Goal: Book appointment/travel/reservation

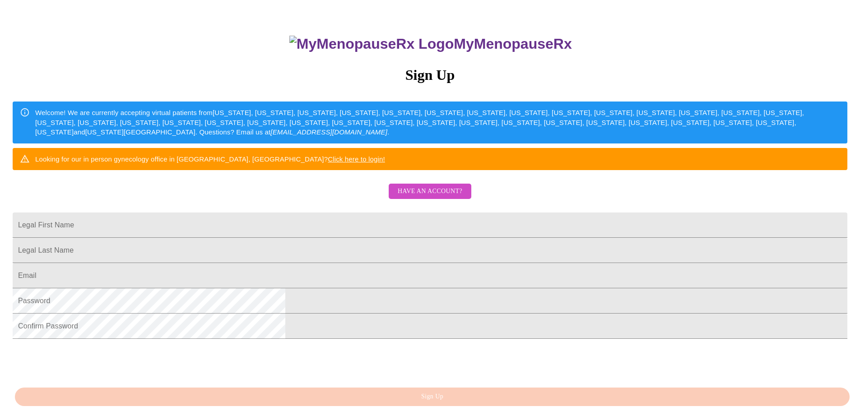
scroll to position [135, 0]
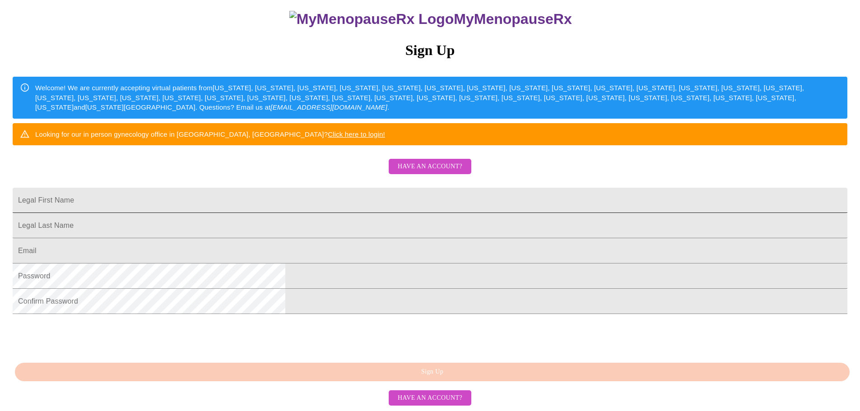
click at [351, 194] on input "Legal First Name" at bounding box center [430, 200] width 834 height 25
type input "Schaun"
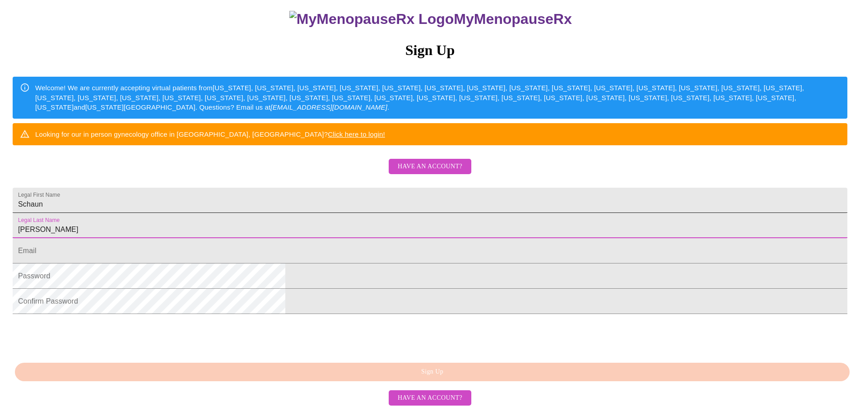
type input "[PERSON_NAME]"
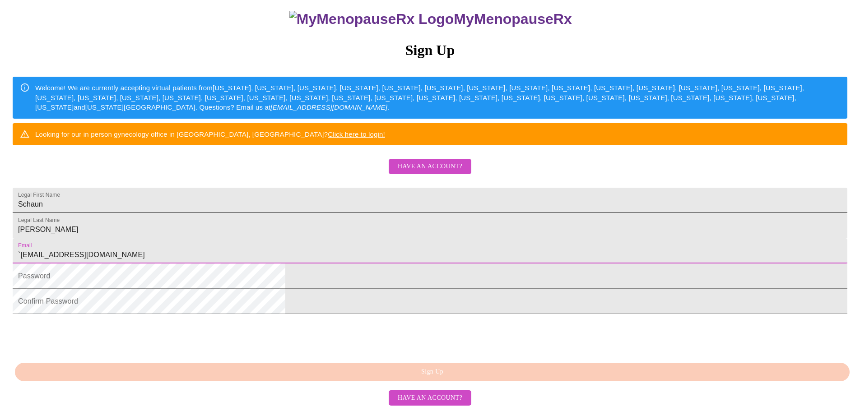
type input "`[EMAIL_ADDRESS][DOMAIN_NAME]"
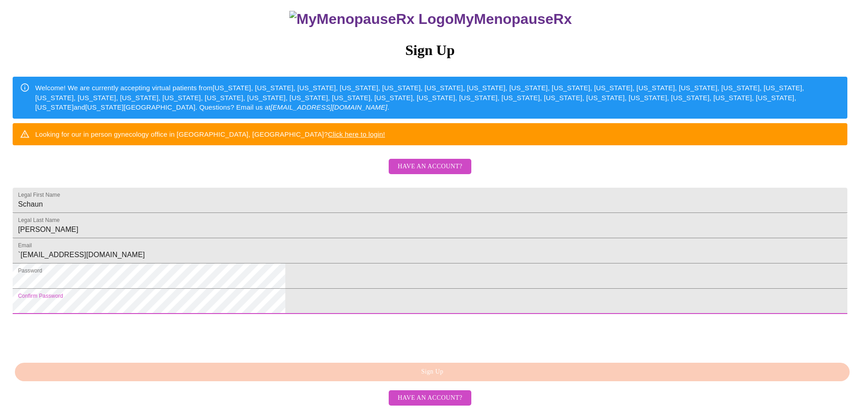
scroll to position [168, 0]
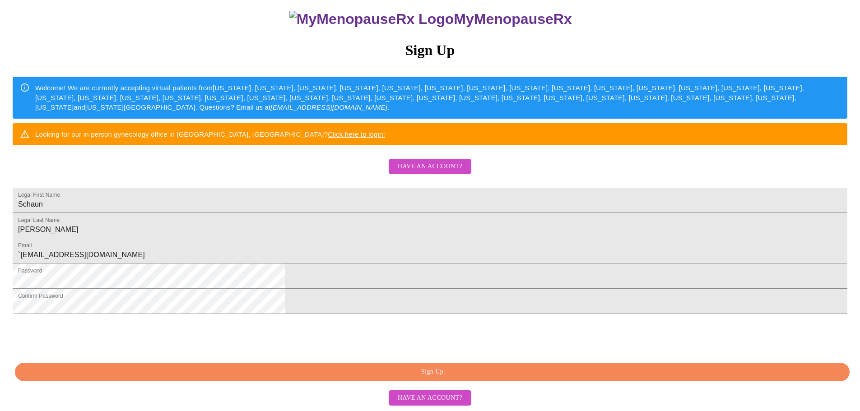
click at [440, 372] on span "Sign Up" at bounding box center [432, 371] width 814 height 11
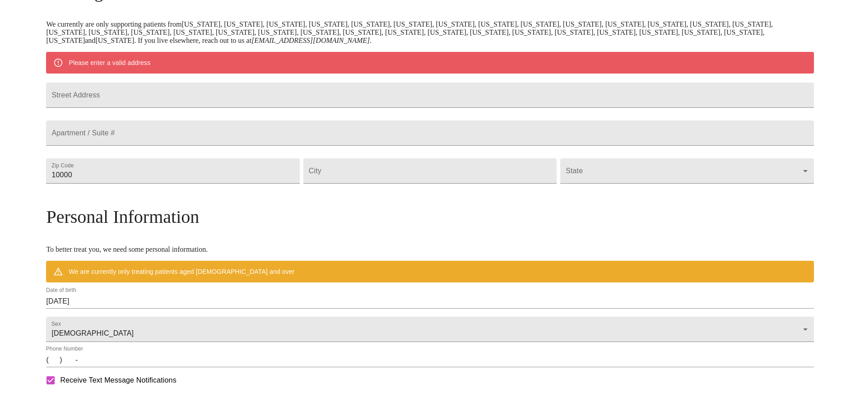
scroll to position [133, 0]
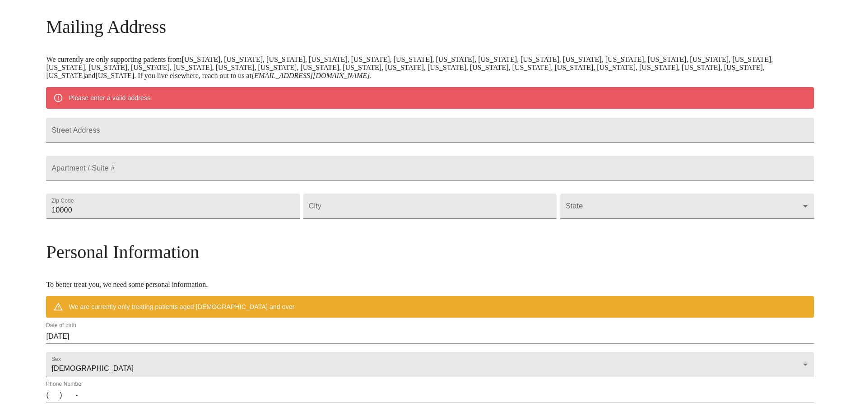
click at [212, 134] on input "Street Address" at bounding box center [429, 130] width 767 height 25
type input "[STREET_ADDRESS]"
type input "60119"
type input "Elburn"
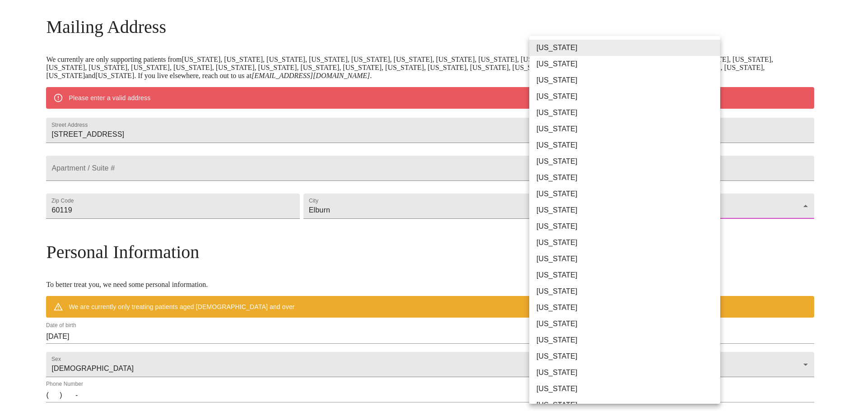
click at [705, 227] on body "MyMenopauseRx Welcome to MyMenopauseRx Since it's your first time here, you'll …" at bounding box center [433, 223] width 859 height 704
click at [589, 235] on li "[US_STATE]" at bounding box center [628, 243] width 198 height 16
type input "[US_STATE]"
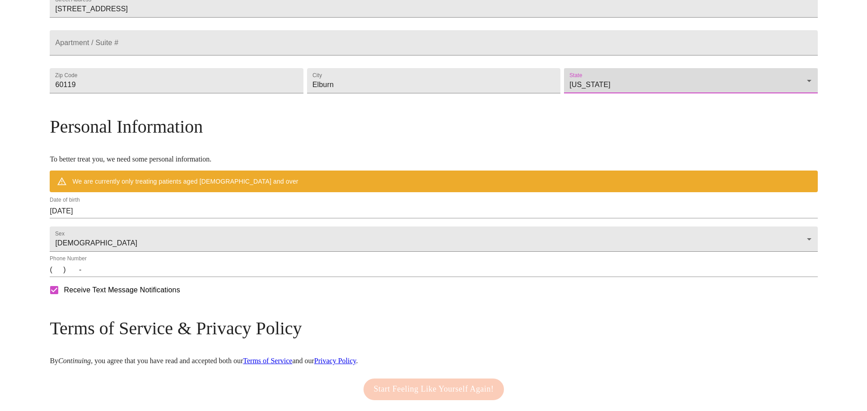
scroll to position [299, 0]
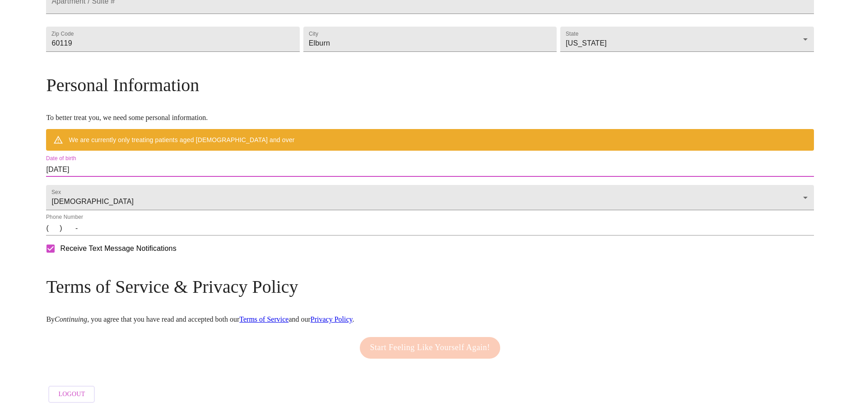
drag, startPoint x: 181, startPoint y: 162, endPoint x: 100, endPoint y: 163, distance: 80.3
click at [100, 163] on div "MyMenopauseRx Welcome to MyMenopauseRx Since it's your first time here, you'll …" at bounding box center [429, 68] width 767 height 677
click at [155, 162] on input "[DATE]" at bounding box center [429, 169] width 767 height 14
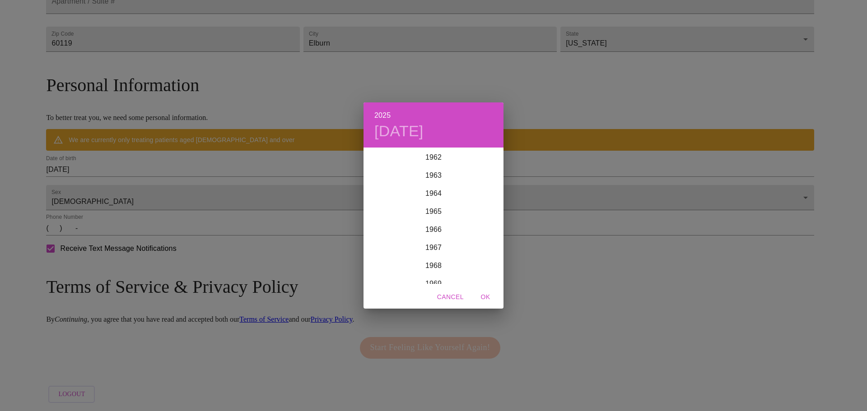
scroll to position [1182, 0]
click at [431, 236] on div "1969" at bounding box center [433, 239] width 140 height 18
click at [380, 265] on div "Oct" at bounding box center [386, 267] width 46 height 34
click at [491, 208] on p "11" at bounding box center [487, 211] width 7 height 9
click at [491, 296] on span "OK" at bounding box center [485, 297] width 22 height 11
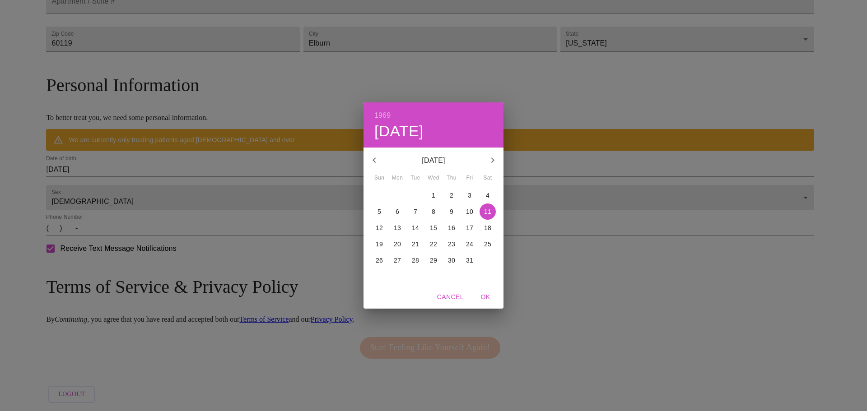
type input "[DATE]"
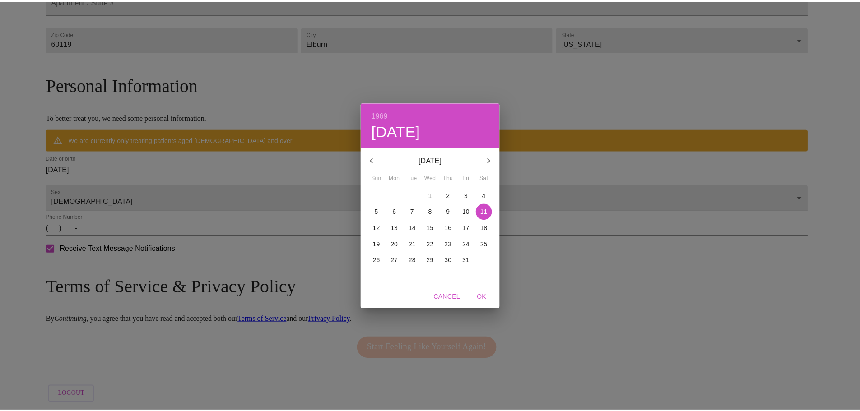
scroll to position [273, 0]
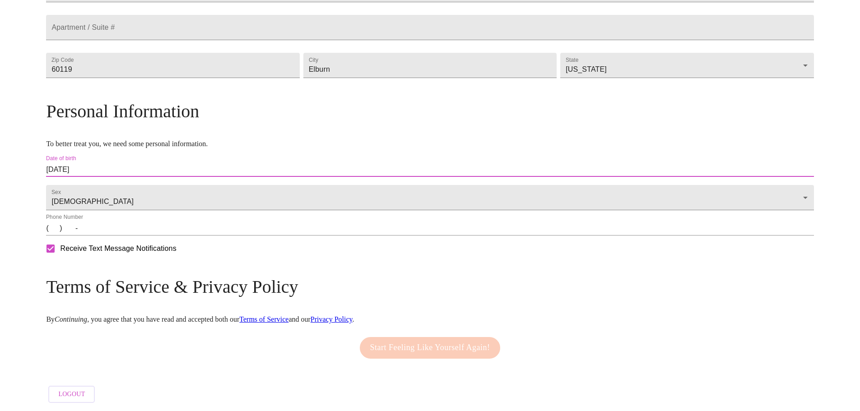
click at [148, 229] on input "(   )    -" at bounding box center [429, 228] width 767 height 14
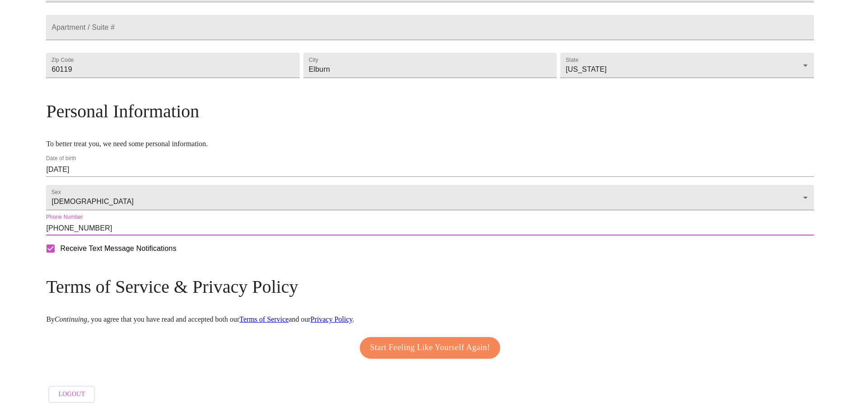
type input "[PHONE_NUMBER]"
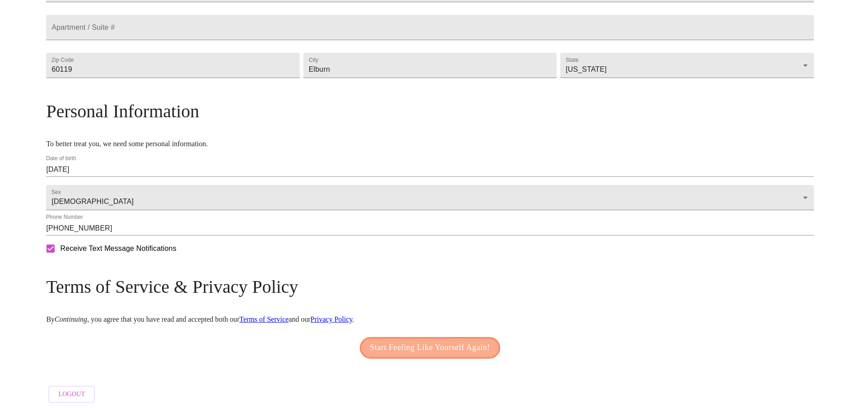
click at [405, 341] on span "Start Feeling Like Yourself Again!" at bounding box center [430, 348] width 120 height 14
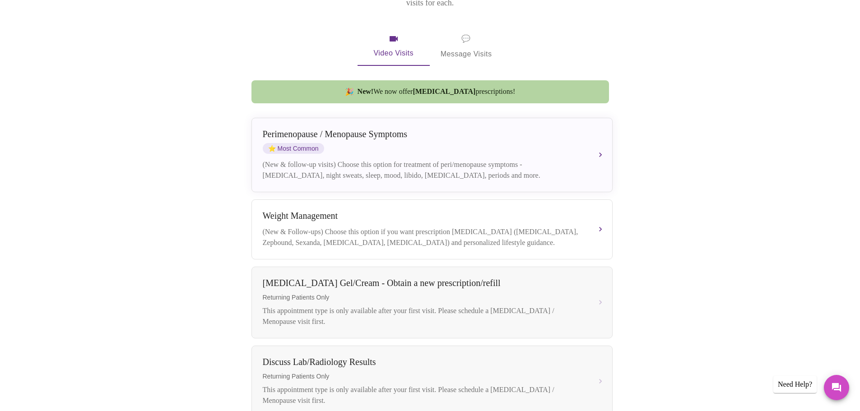
scroll to position [181, 0]
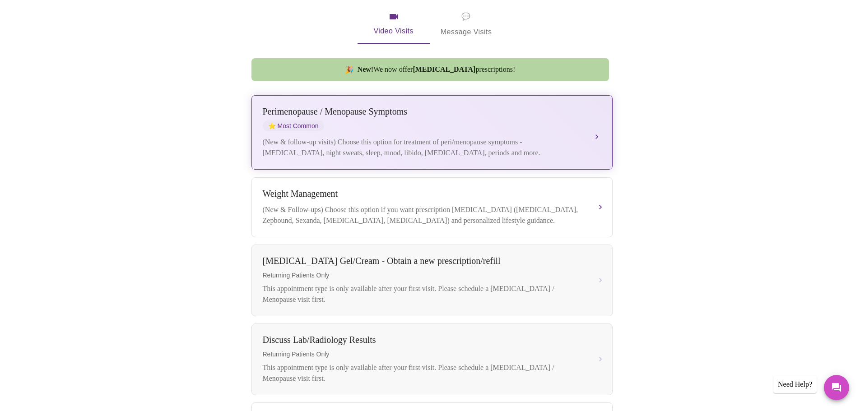
click at [354, 107] on div "Perimenopause / Menopause Symptoms" at bounding box center [423, 112] width 320 height 10
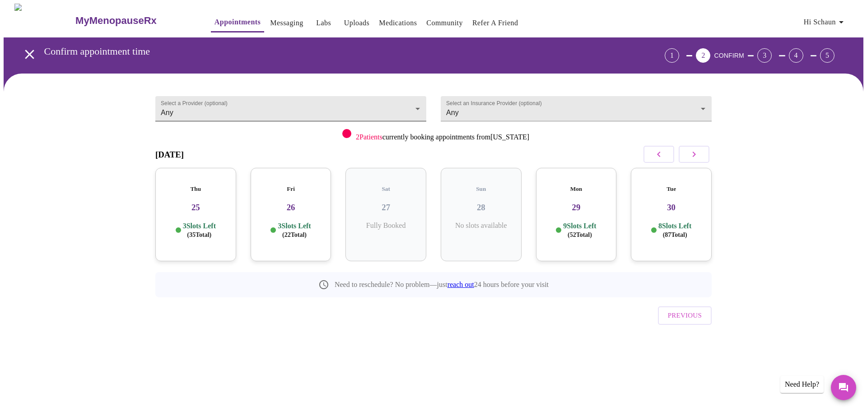
click at [364, 101] on body "MyMenopauseRx Appointments Messaging Labs Uploads Medications Community Refer a…" at bounding box center [433, 187] width 859 height 366
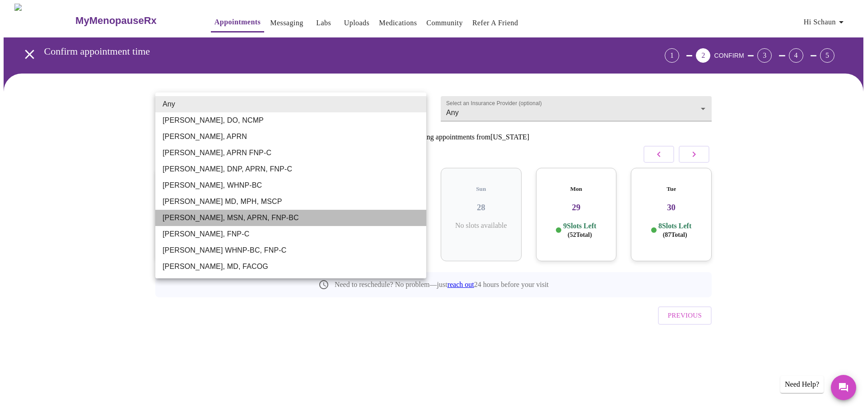
click at [263, 216] on li "[PERSON_NAME], MSN, APRN, FNP-BC" at bounding box center [290, 218] width 271 height 16
type input "[PERSON_NAME], MSN, APRN, FNP-BC"
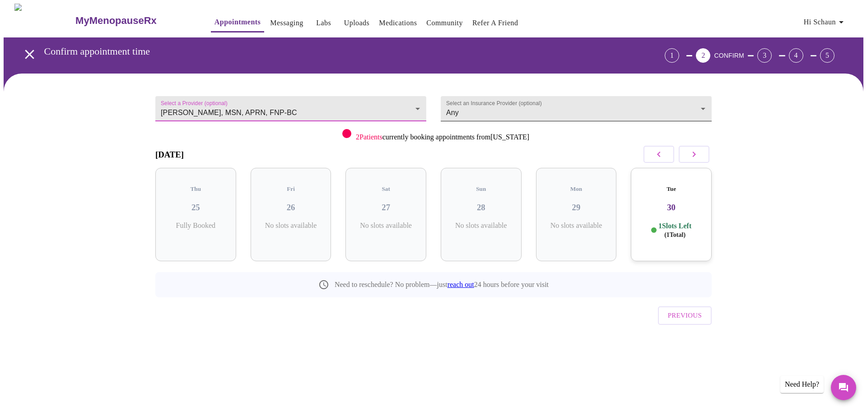
click at [636, 105] on body "MyMenopauseRx Appointments Messaging Labs Uploads Medications Community Refer a…" at bounding box center [433, 187] width 859 height 366
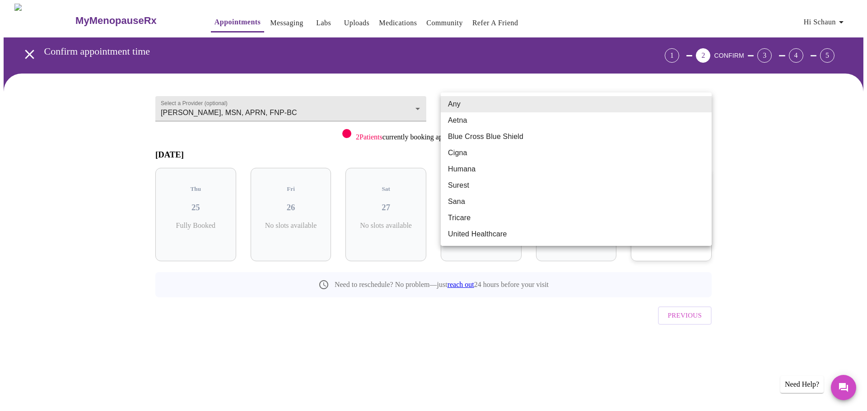
click at [528, 234] on li "United Healthcare" at bounding box center [575, 234] width 271 height 16
type input "United Healthcare"
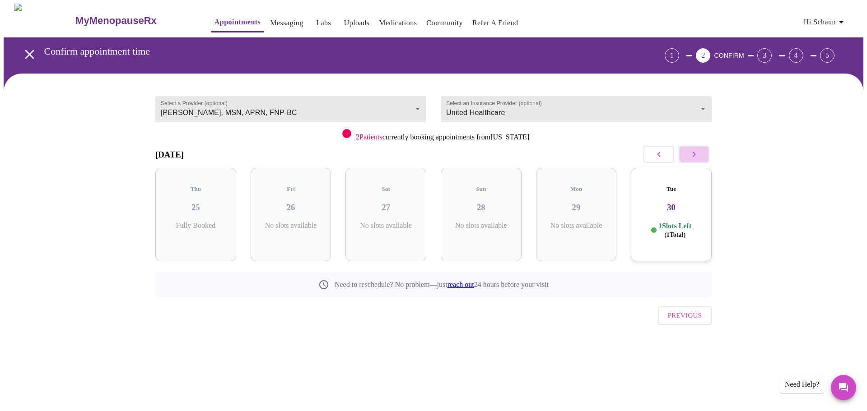
click at [695, 157] on icon "button" at bounding box center [693, 154] width 11 height 11
click at [694, 150] on icon "button" at bounding box center [693, 154] width 11 height 11
click at [584, 203] on h3 "16" at bounding box center [576, 208] width 66 height 10
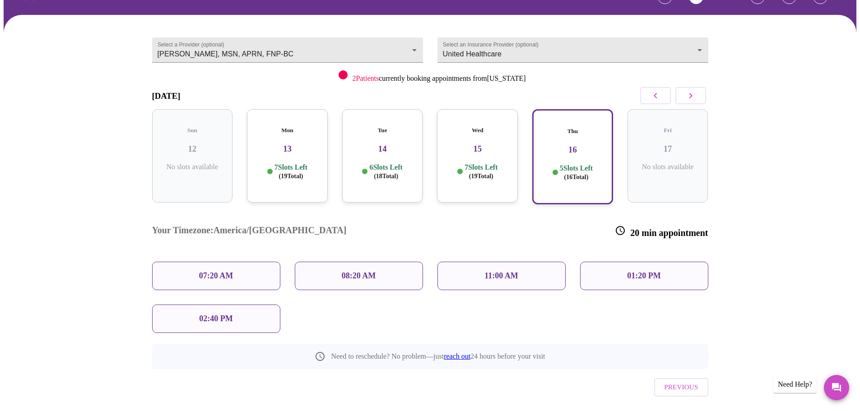
scroll to position [62, 0]
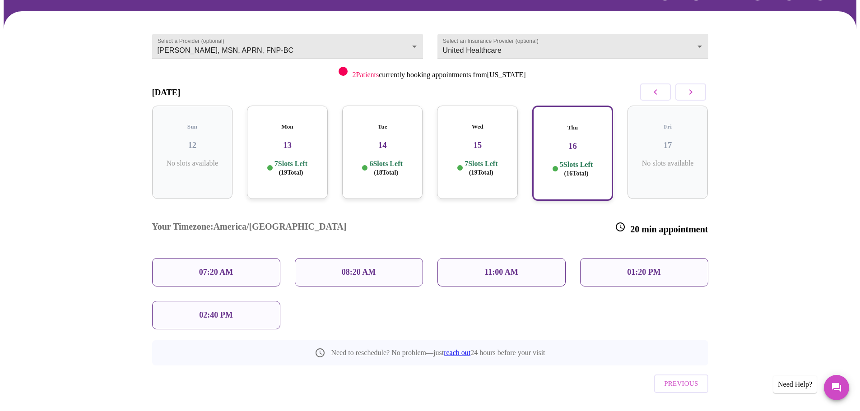
click at [488, 268] on p "11:00 AM" at bounding box center [501, 272] width 34 height 9
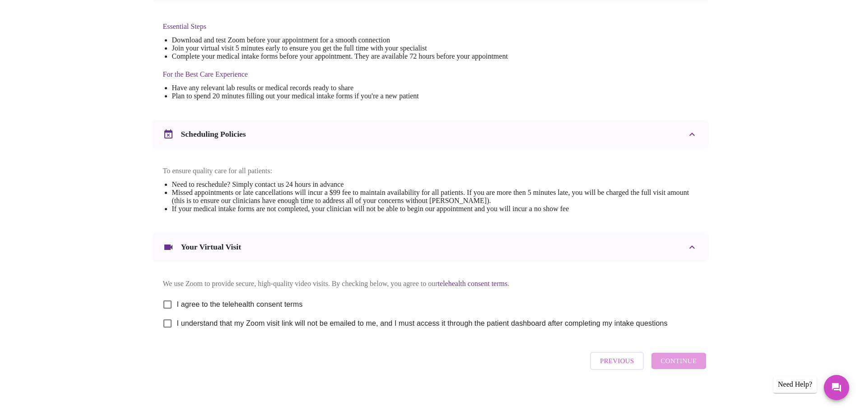
scroll to position [243, 0]
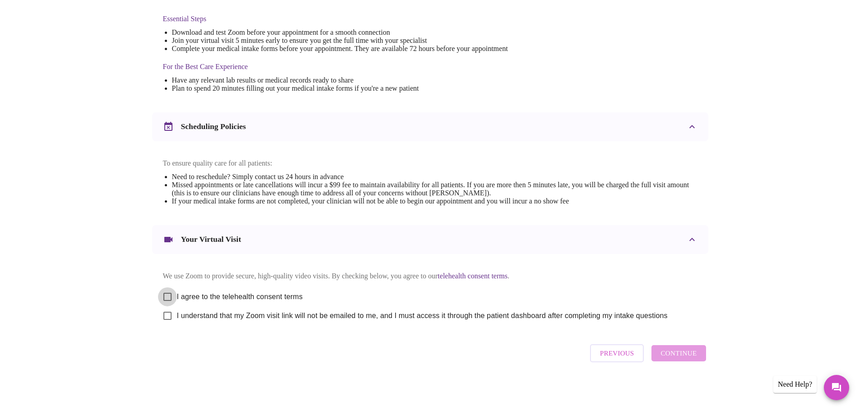
click at [167, 296] on input "I agree to the telehealth consent terms" at bounding box center [167, 296] width 19 height 19
checkbox input "true"
click at [163, 319] on input "I understand that my Zoom visit link will not be emailed to me, and I must acce…" at bounding box center [167, 315] width 19 height 19
checkbox input "true"
click at [664, 350] on button "Continue" at bounding box center [678, 353] width 54 height 16
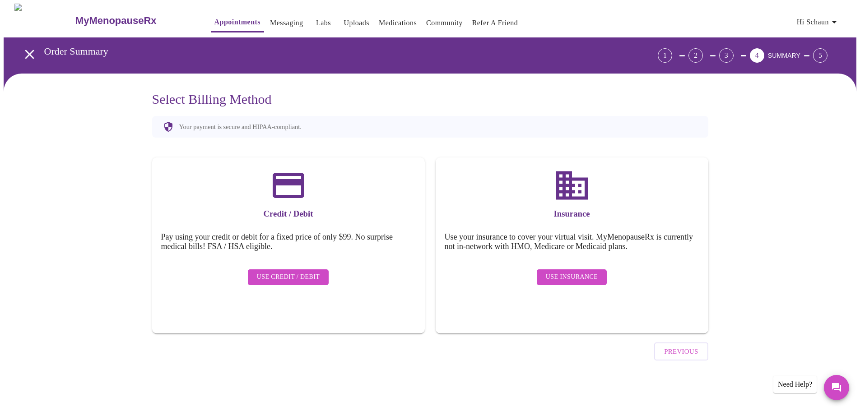
scroll to position [0, 0]
click at [575, 272] on span "Use Insurance" at bounding box center [575, 277] width 52 height 11
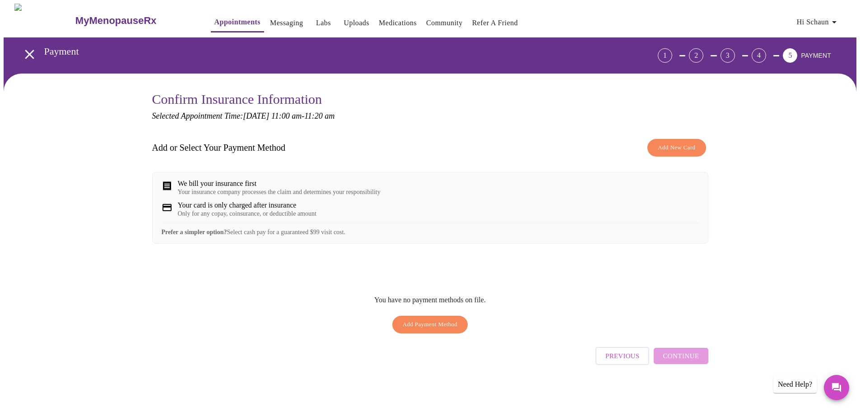
click at [662, 149] on span "Add New Card" at bounding box center [676, 148] width 37 height 10
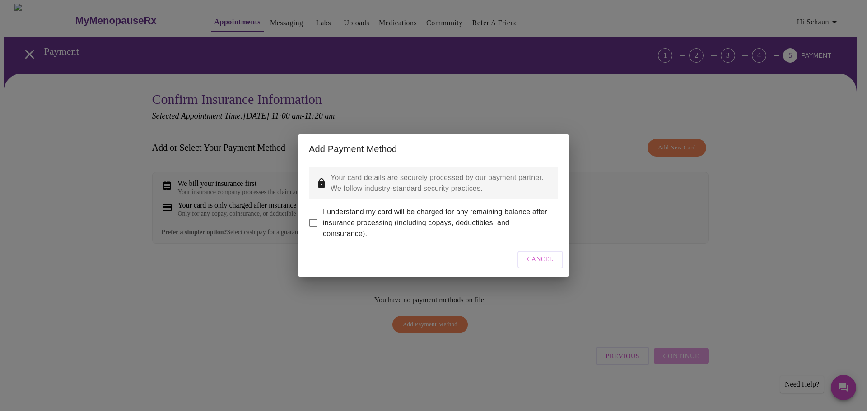
click at [313, 220] on input "I understand my card will be charged for any remaining balance after insurance …" at bounding box center [313, 222] width 19 height 19
checkbox input "true"
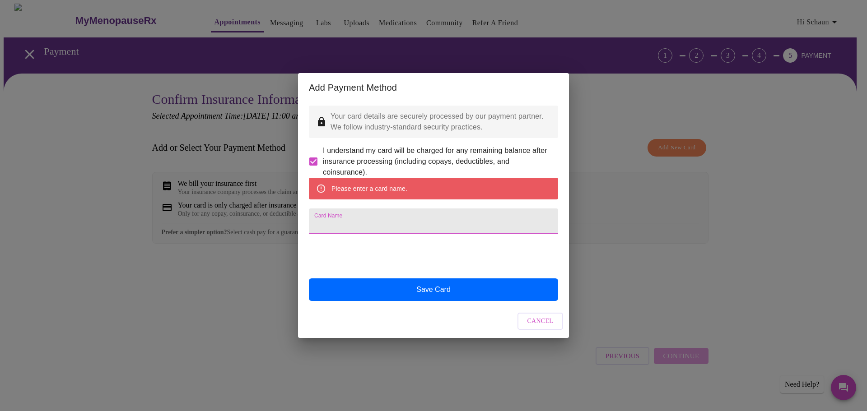
click at [403, 223] on input "Card Name" at bounding box center [433, 221] width 249 height 25
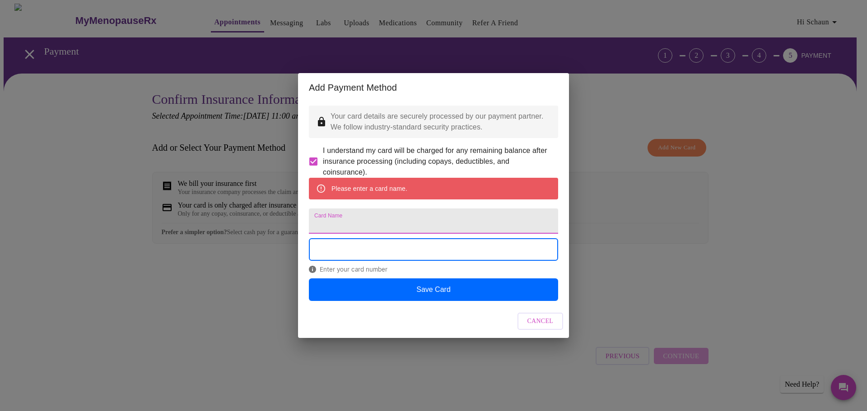
click at [403, 223] on input "Card Name" at bounding box center [433, 221] width 249 height 25
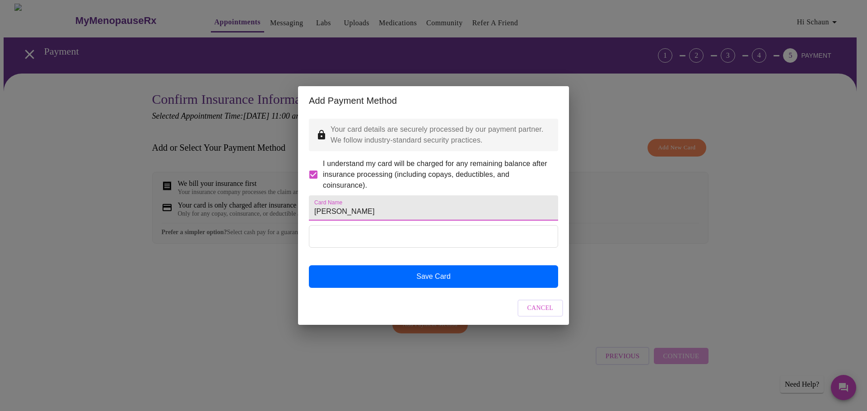
type input "[PERSON_NAME]"
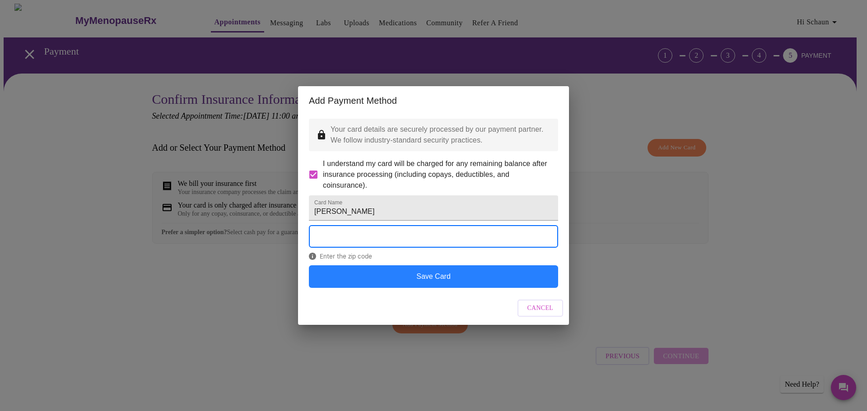
click at [372, 288] on button "Save Card" at bounding box center [433, 276] width 249 height 23
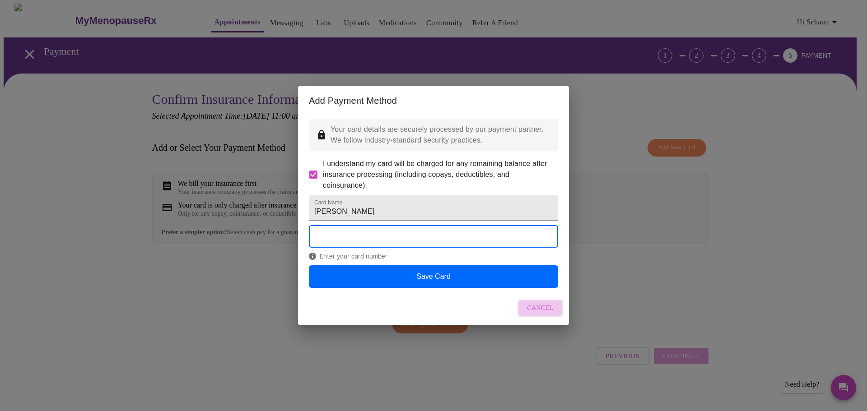
click at [545, 314] on span "Cancel" at bounding box center [540, 308] width 26 height 11
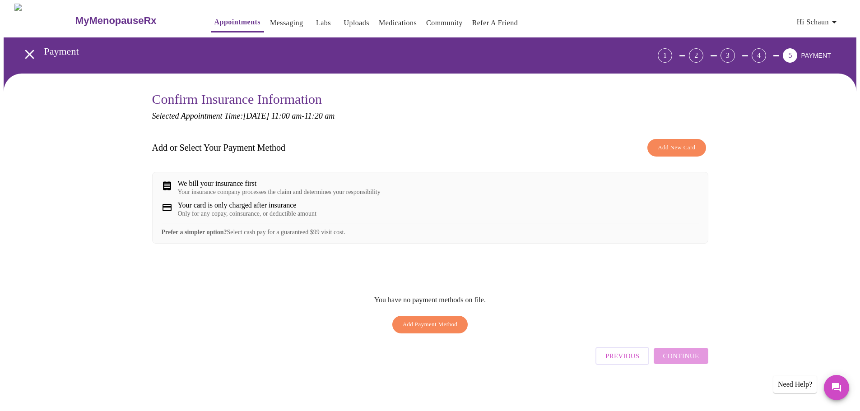
click at [431, 330] on span "Add Payment Method" at bounding box center [430, 325] width 55 height 10
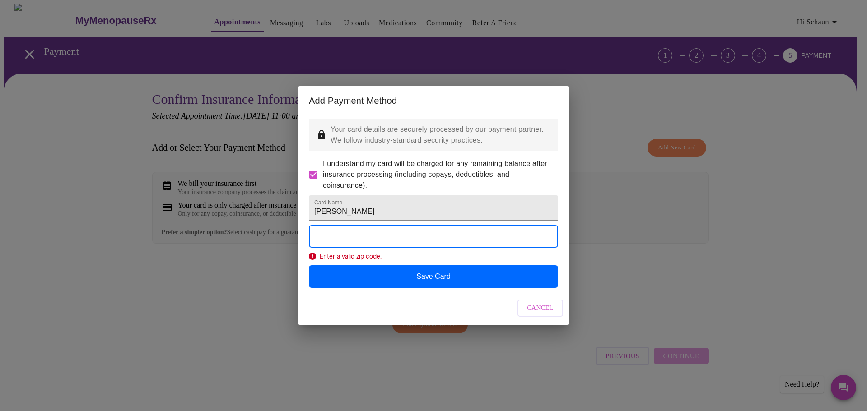
click at [356, 260] on span "Enter a valid zip code." at bounding box center [433, 256] width 249 height 7
click at [357, 264] on div "Enter the zip code" at bounding box center [433, 245] width 249 height 40
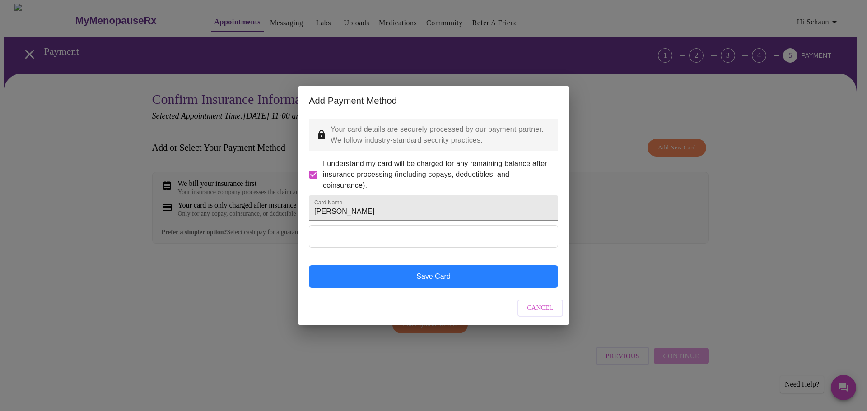
click at [446, 288] on button "Save Card" at bounding box center [433, 276] width 249 height 23
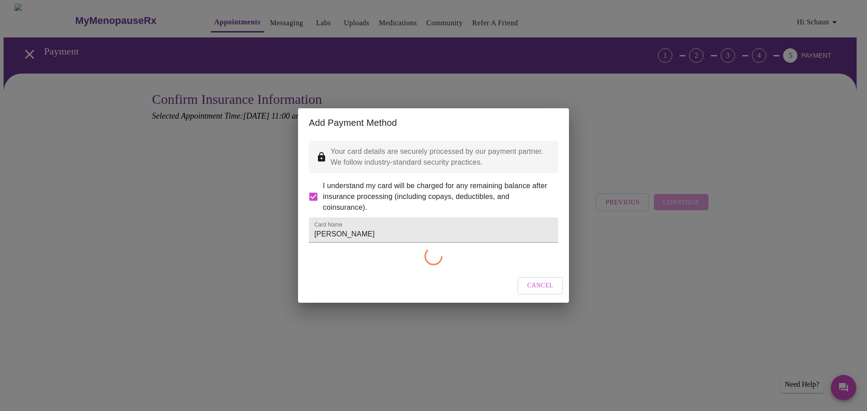
checkbox input "false"
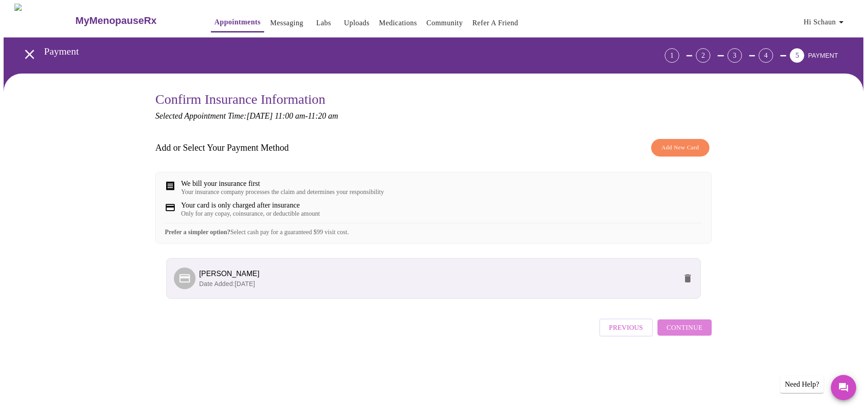
click at [701, 334] on span "Continue" at bounding box center [684, 328] width 36 height 12
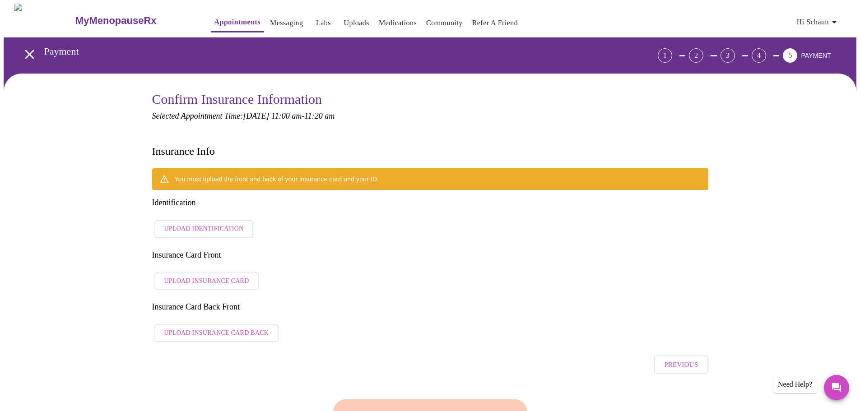
click at [199, 276] on span "Upload Insurance Card" at bounding box center [206, 281] width 85 height 11
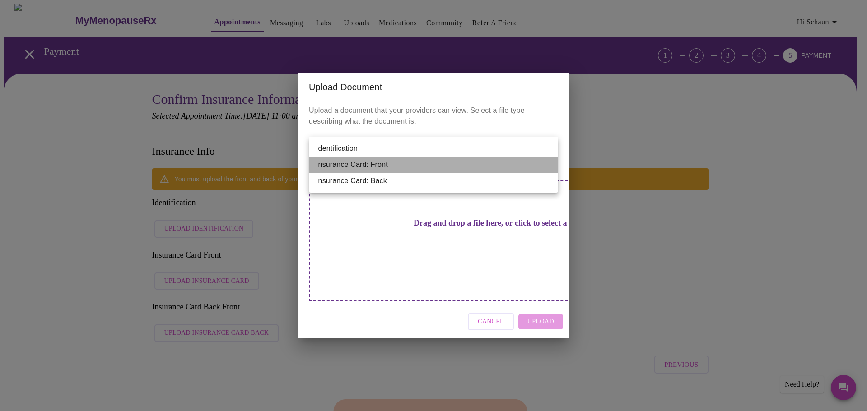
click at [548, 165] on li "Insurance Card: Front" at bounding box center [433, 165] width 249 height 16
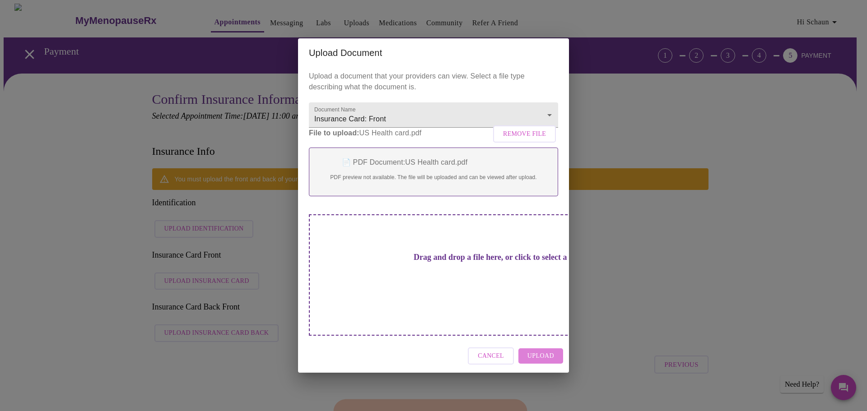
click at [548, 351] on span "Upload" at bounding box center [540, 356] width 27 height 11
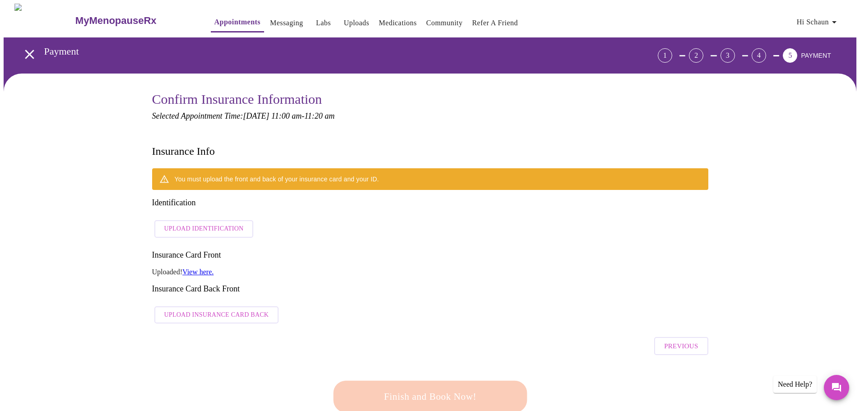
click at [206, 223] on span "Upload Identification" at bounding box center [203, 228] width 79 height 11
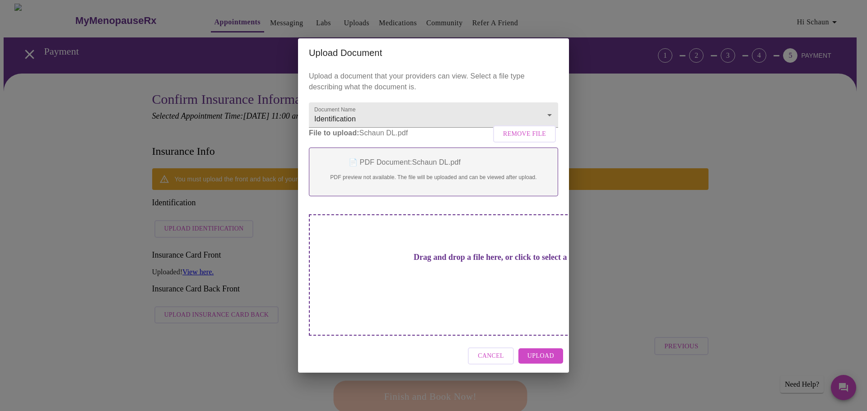
click at [549, 351] on span "Upload" at bounding box center [540, 356] width 27 height 11
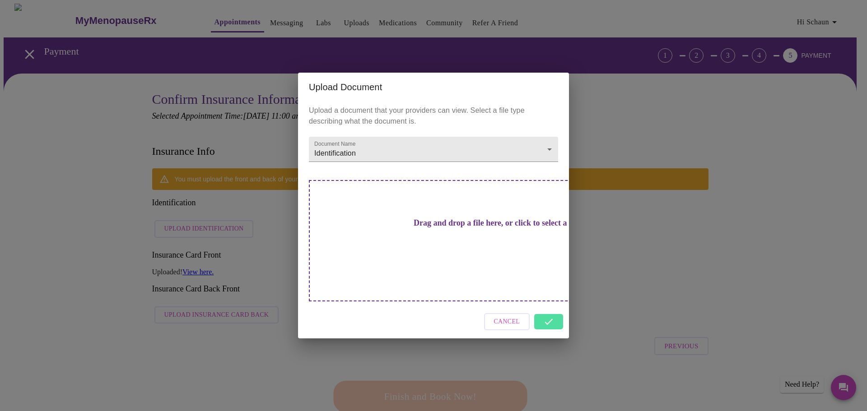
click at [547, 305] on div "Cancel" at bounding box center [433, 322] width 271 height 34
click at [623, 285] on div "Upload Document Upload a document that your providers can view. Select a file t…" at bounding box center [433, 205] width 867 height 411
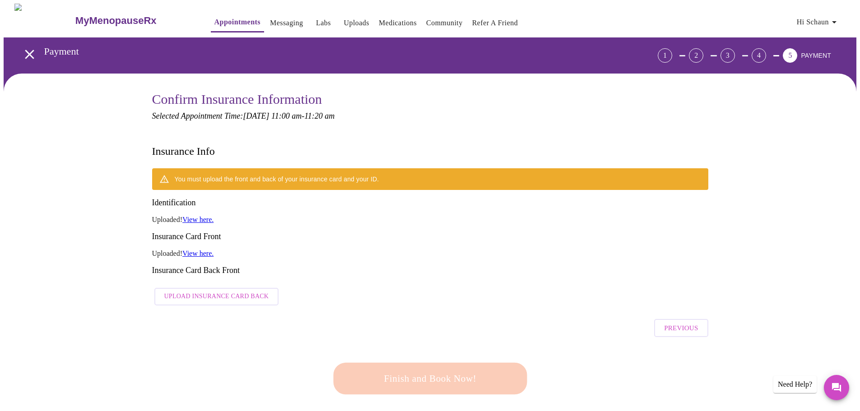
click at [200, 291] on span "Upload Insurance Card Back" at bounding box center [216, 296] width 105 height 11
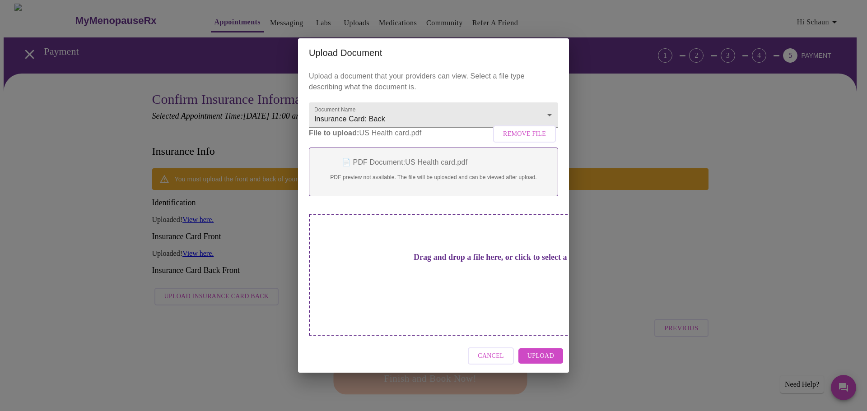
click at [545, 351] on span "Upload" at bounding box center [540, 356] width 27 height 11
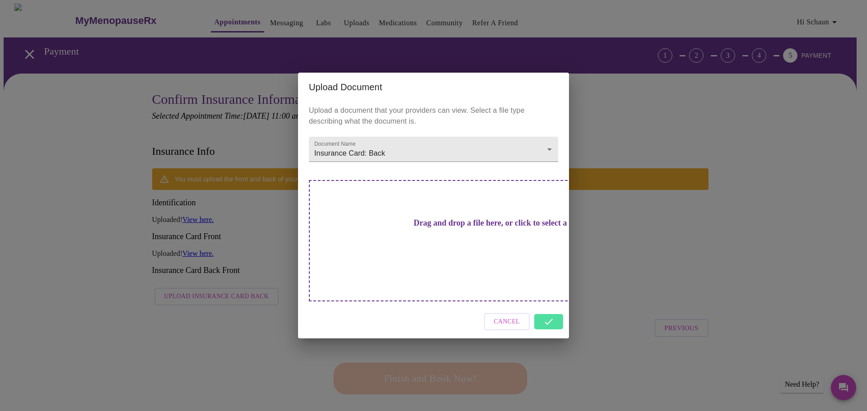
click at [552, 307] on div "Cancel" at bounding box center [433, 322] width 271 height 34
click at [753, 281] on div "Upload Document Upload a document that your providers can view. Select a file t…" at bounding box center [433, 205] width 867 height 411
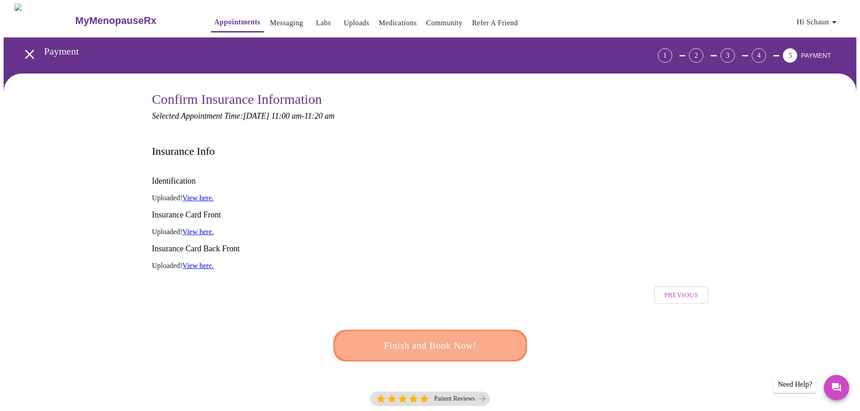
click at [449, 337] on span "Finish and Book Now!" at bounding box center [429, 345] width 172 height 17
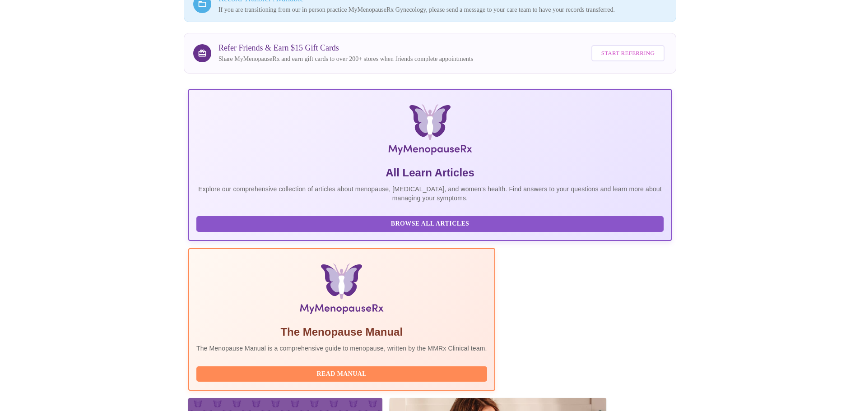
scroll to position [130, 0]
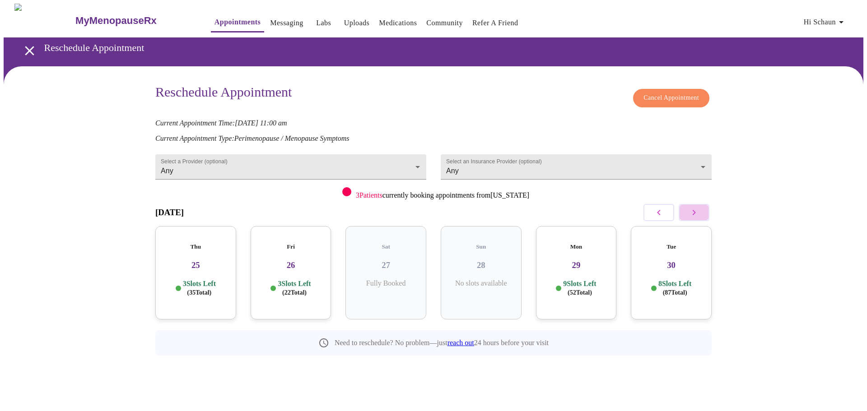
click at [699, 212] on icon "button" at bounding box center [693, 212] width 11 height 11
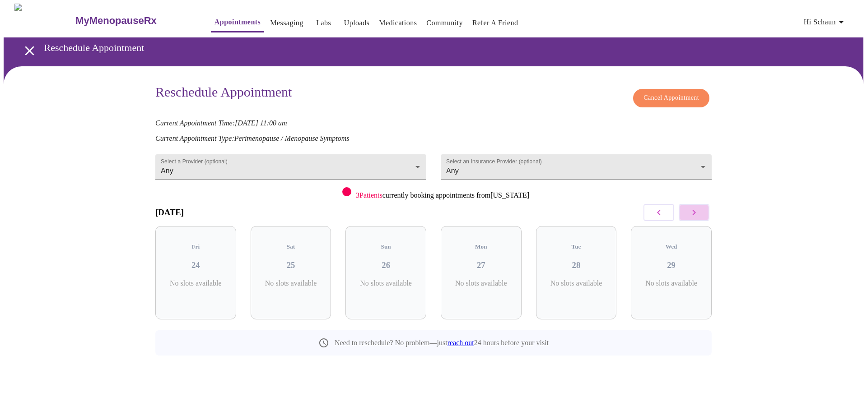
click at [699, 212] on icon "button" at bounding box center [693, 212] width 11 height 11
click at [692, 208] on icon "button" at bounding box center [693, 212] width 11 height 11
click at [211, 260] on h3 "17" at bounding box center [195, 265] width 66 height 10
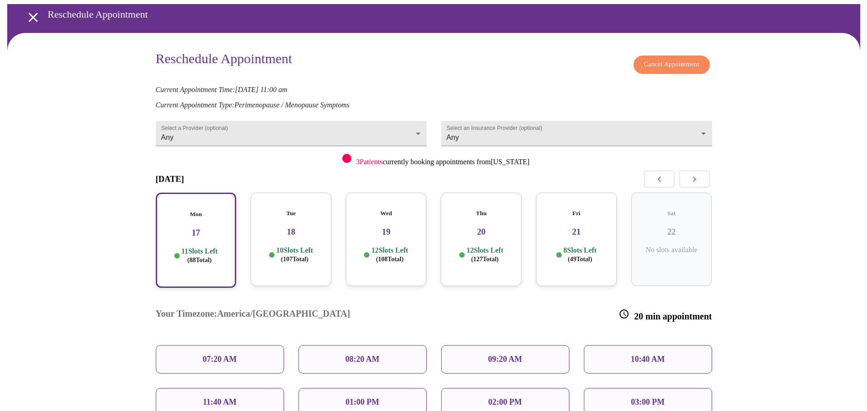
scroll to position [134, 0]
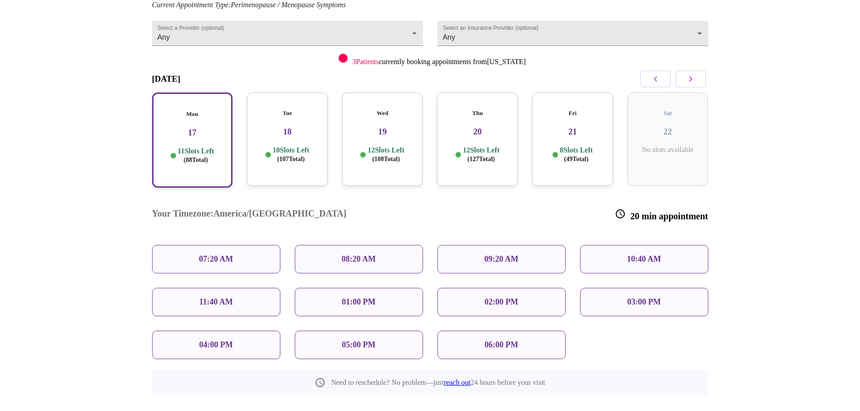
click at [651, 255] on p "10:40 AM" at bounding box center [644, 259] width 34 height 9
click at [427, 411] on span "Reschedule Appointment" at bounding box center [430, 418] width 68 height 11
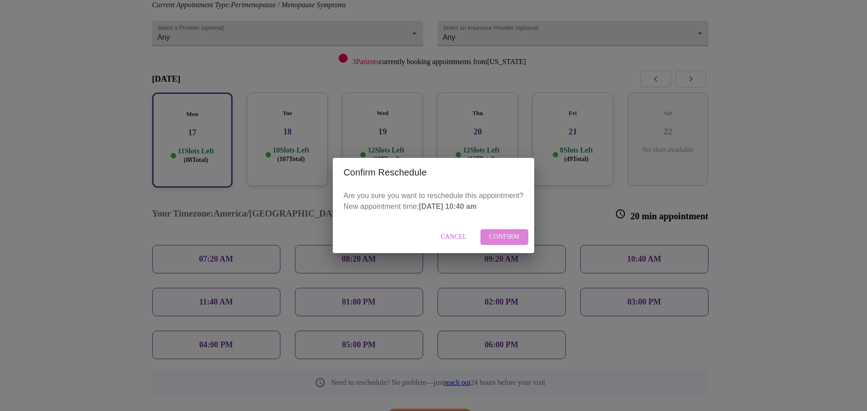
click at [503, 236] on span "Confirm" at bounding box center [504, 237] width 30 height 11
